Goal: Information Seeking & Learning: Learn about a topic

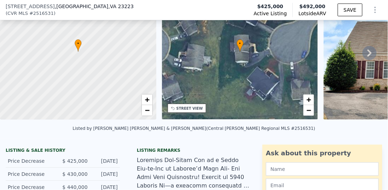
scroll to position [115, 0]
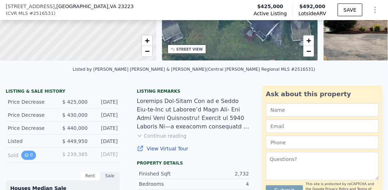
click at [28, 155] on button "0" at bounding box center [28, 155] width 15 height 9
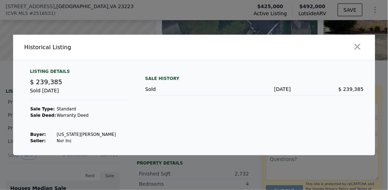
click at [61, 164] on div at bounding box center [194, 95] width 388 height 190
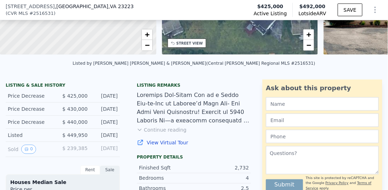
scroll to position [122, 0]
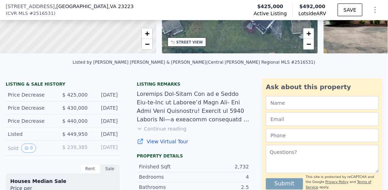
click at [146, 132] on button "Continue reading" at bounding box center [162, 128] width 50 height 7
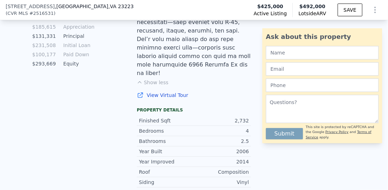
scroll to position [554, 0]
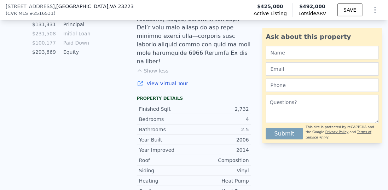
click at [154, 105] on div "Finished Sqft" at bounding box center [166, 108] width 55 height 7
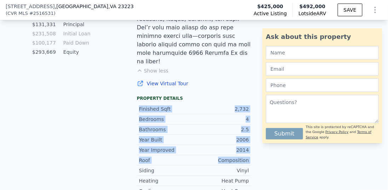
drag, startPoint x: 154, startPoint y: 35, endPoint x: 232, endPoint y: 82, distance: 90.6
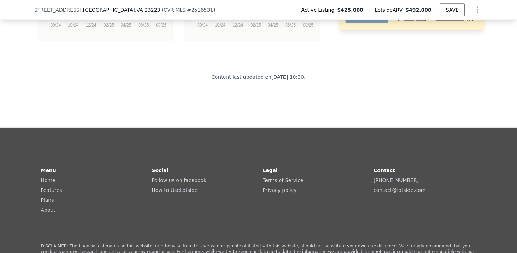
scroll to position [1702, 0]
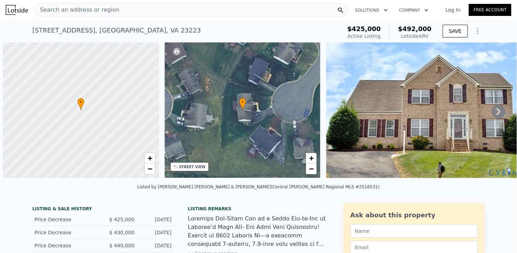
scroll to position [0, 3]
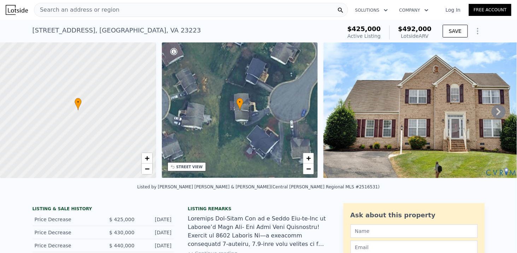
click at [100, 7] on span "Search an address or region" at bounding box center [76, 10] width 85 height 8
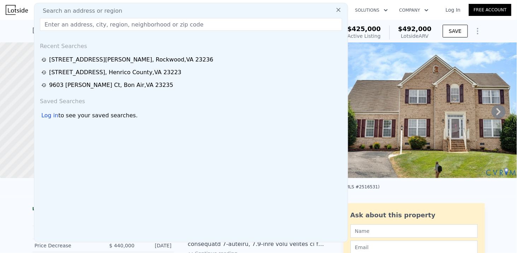
click at [100, 7] on span "Search an address or region" at bounding box center [79, 11] width 85 height 8
click at [98, 22] on input "text" at bounding box center [191, 24] width 302 height 13
paste input "6104 Salem Oaks Ter, North Chesterfield, VA 23237"
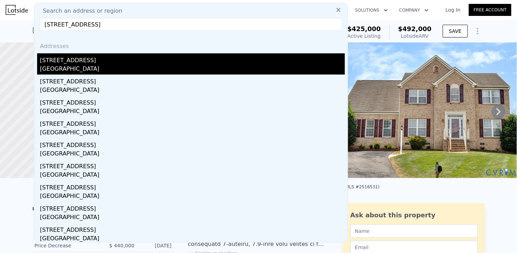
type input "6104 Salem Oaks Ter, North Chesterfield, VA 23237"
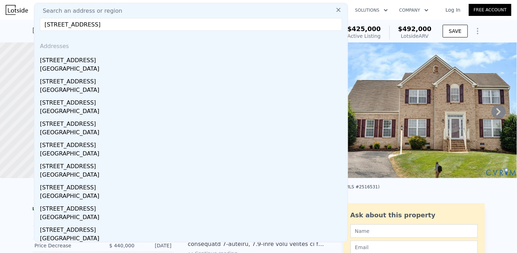
click at [88, 72] on div "Chesterfield County, VA 23237" at bounding box center [192, 70] width 305 height 10
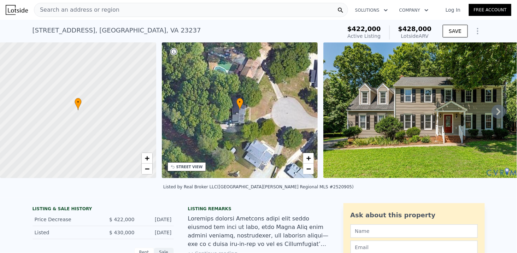
click at [144, 8] on div "Search an address or region" at bounding box center [191, 10] width 314 height 14
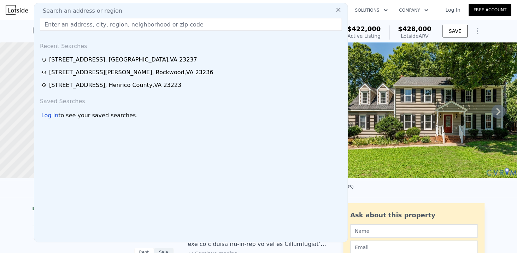
click at [143, 8] on div "Search an address or region" at bounding box center [191, 11] width 308 height 8
click at [116, 27] on input "text" at bounding box center [191, 24] width 302 height 13
paste input "4400 Bunn Ave, Richmond, VA 23231"
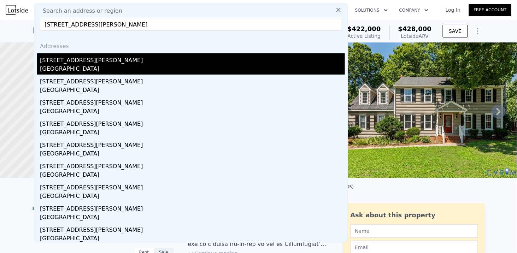
type input "4400 Bunn Ave, Richmond, VA 23231"
click at [72, 62] on div "4400 Bunn Ave" at bounding box center [192, 58] width 305 height 11
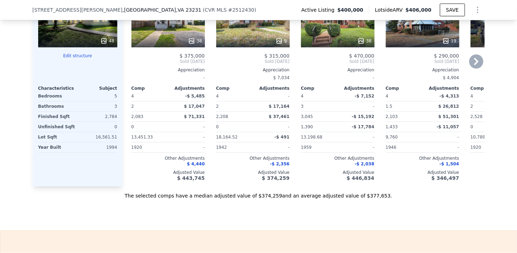
scroll to position [704, 0]
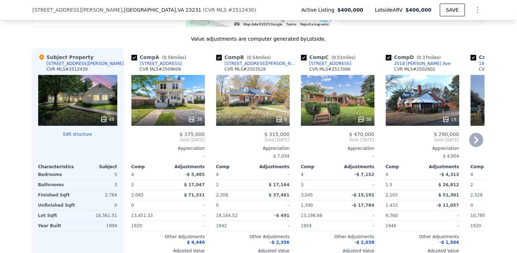
click at [446, 121] on icon at bounding box center [446, 119] width 7 height 7
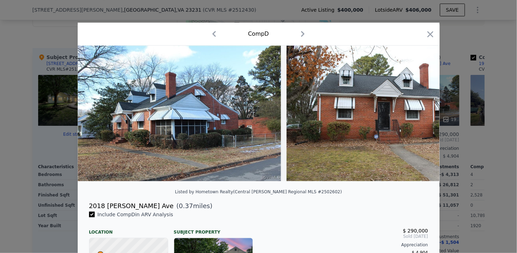
click at [72, 84] on div at bounding box center [258, 126] width 517 height 253
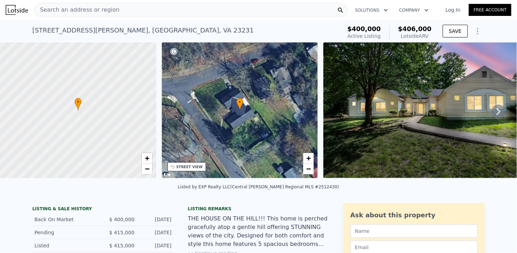
click at [77, 13] on span "Search an address or region" at bounding box center [76, 10] width 85 height 8
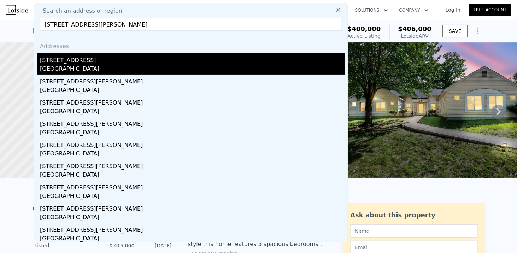
type input "3024 Brook Blvd, Quinton, VA 23141"
click at [69, 59] on div "3024 Brook Blvd" at bounding box center [192, 58] width 305 height 11
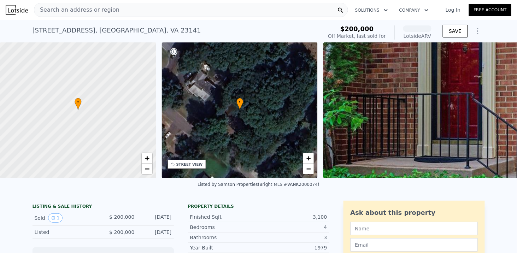
scroll to position [76, 0]
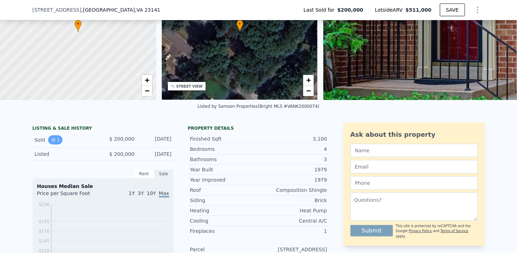
click at [53, 142] on button "1" at bounding box center [55, 139] width 15 height 9
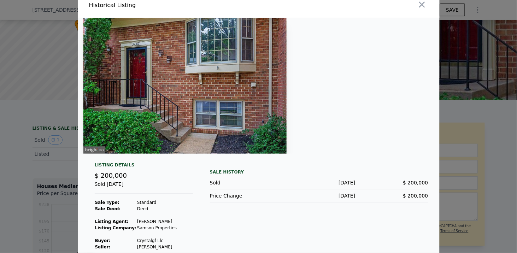
scroll to position [15, 0]
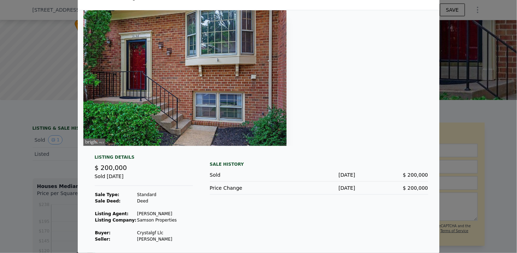
click at [49, 132] on div at bounding box center [258, 126] width 517 height 253
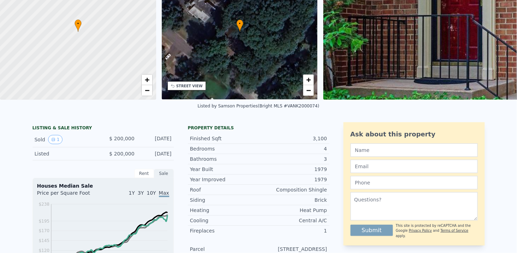
scroll to position [0, 0]
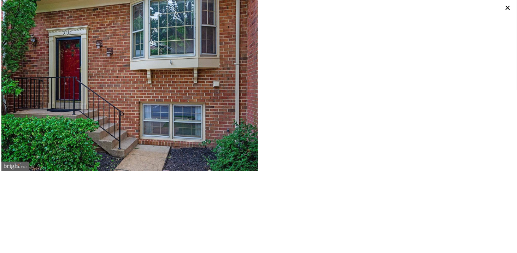
click at [505, 6] on icon at bounding box center [508, 8] width 10 height 10
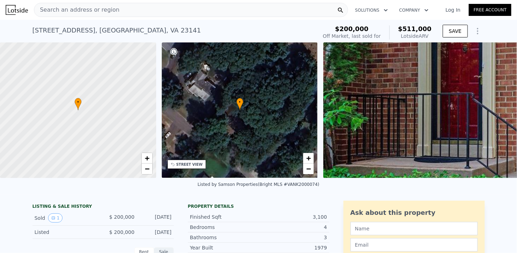
click at [98, 14] on span "Search an address or region" at bounding box center [76, 10] width 85 height 8
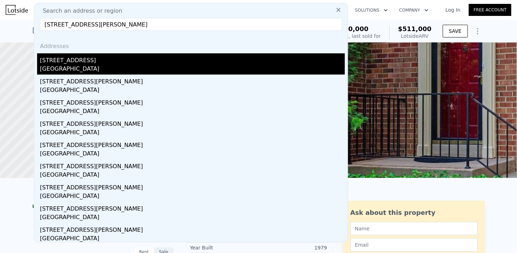
type input "3024 Brook Blvd, Quinton, VA 23141"
click at [120, 66] on div "New Kent County, VA 23141" at bounding box center [192, 70] width 305 height 10
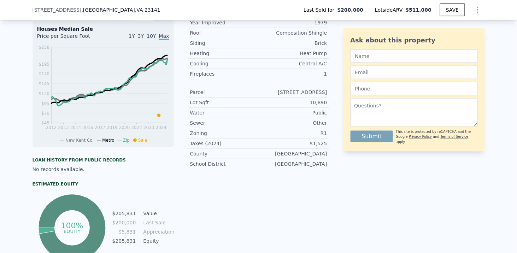
scroll to position [155, 0]
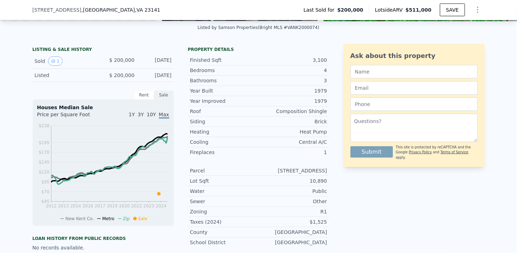
click at [126, 77] on span "$ 200,000" at bounding box center [121, 75] width 25 height 6
click at [132, 73] on div "Listed $ 200,000 Aug 30, 2024" at bounding box center [103, 75] width 141 height 13
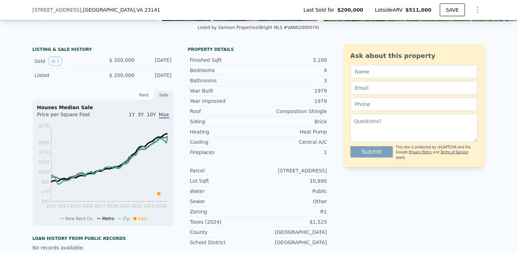
scroll to position [0, 0]
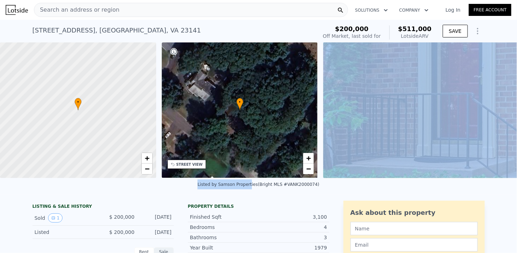
drag, startPoint x: 256, startPoint y: 180, endPoint x: 304, endPoint y: 188, distance: 48.7
click at [323, 182] on div "Listed by Samson Properties (Bright MLS #VANK2000074)" at bounding box center [258, 186] width 517 height 17
click at [304, 187] on div "Listed by Samson Properties (Bright MLS #VANK2000074)" at bounding box center [259, 184] width 122 height 5
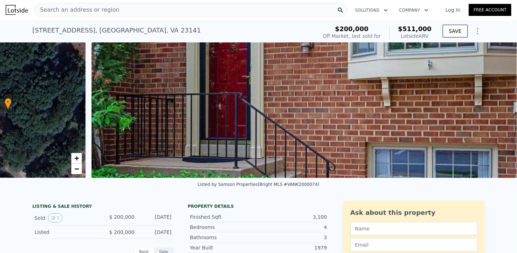
scroll to position [0, 164]
